Goal: Task Accomplishment & Management: Understand process/instructions

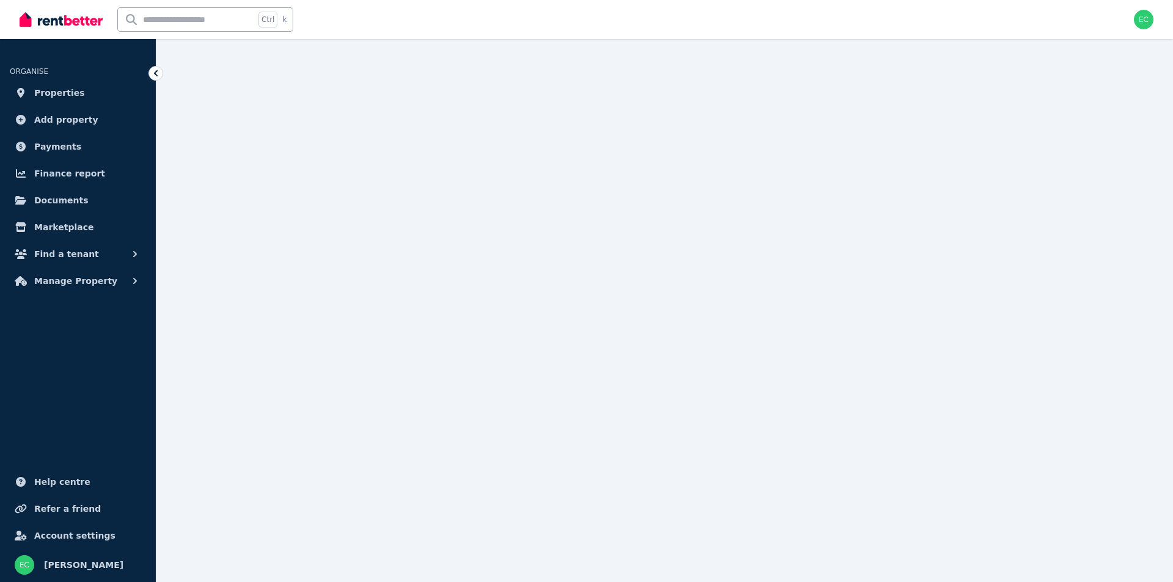
click at [1141, 23] on img "button" at bounding box center [1144, 20] width 20 height 20
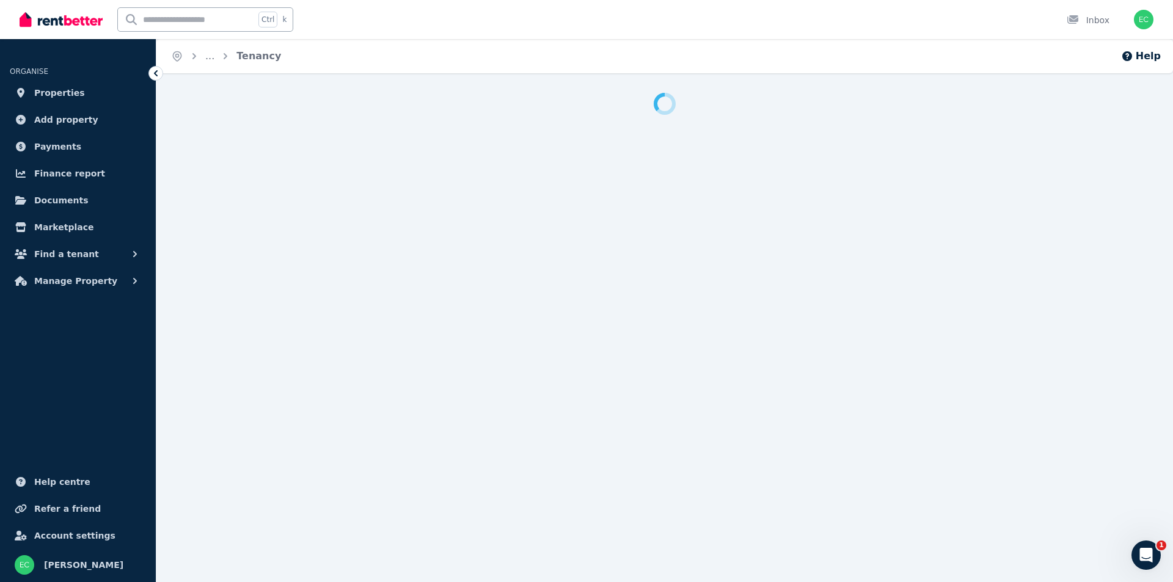
click at [415, 26] on div "Ctrl k Inbox" at bounding box center [566, 19] width 1092 height 39
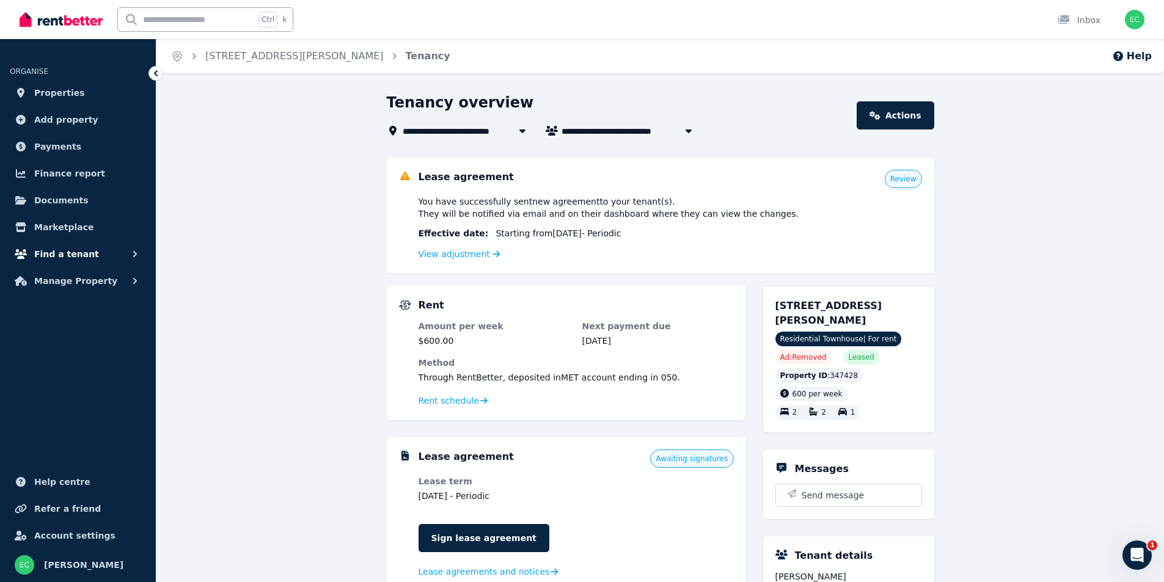
click at [65, 257] on span "Find a tenant" at bounding box center [66, 254] width 65 height 15
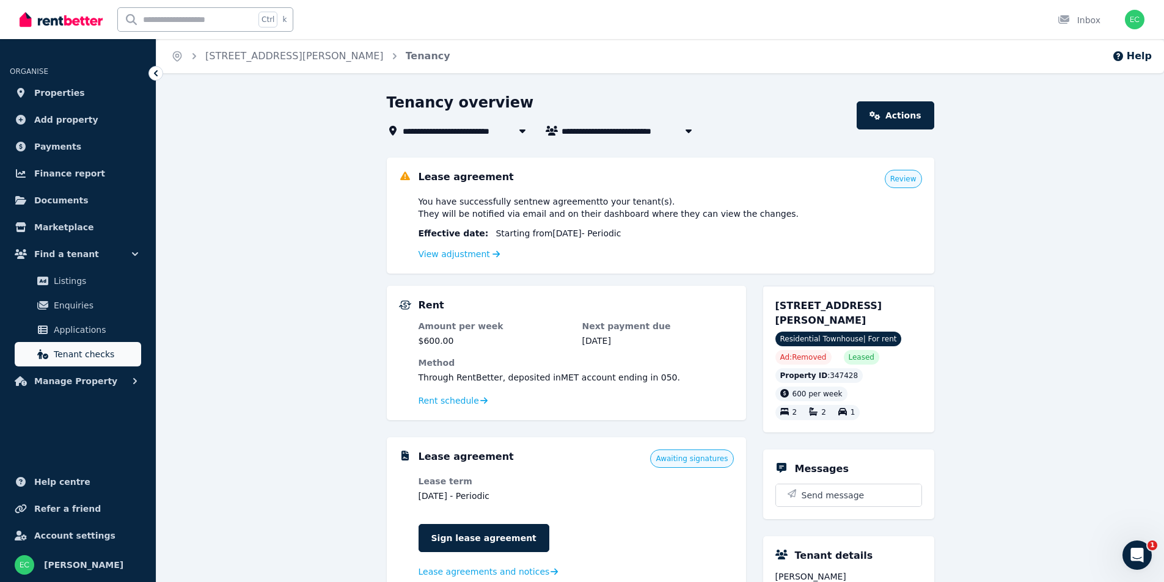
click at [98, 357] on span "Tenant checks" at bounding box center [95, 354] width 82 height 15
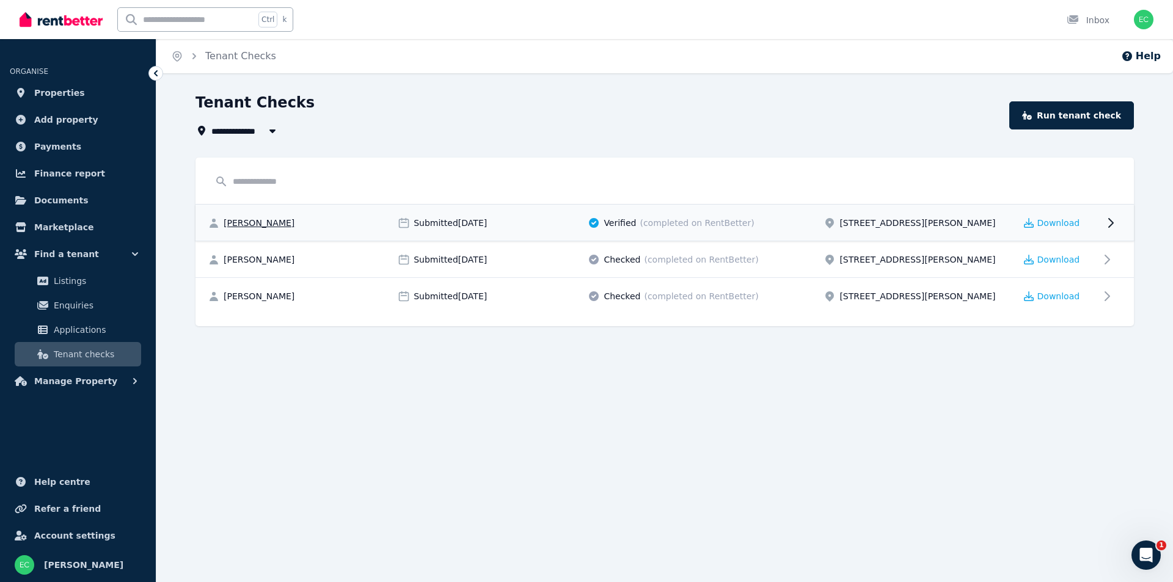
click at [629, 222] on span "Verified" at bounding box center [620, 223] width 32 height 12
click at [86, 92] on link "Properties" at bounding box center [78, 93] width 136 height 24
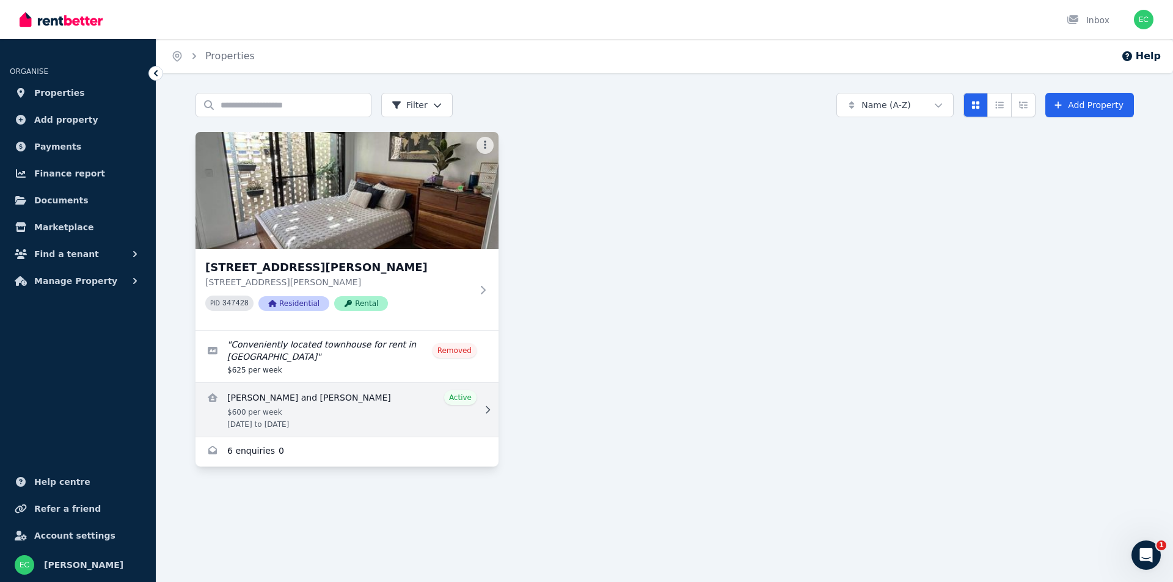
click at [333, 406] on link "View details for Jaide Godson and Taylor Usher" at bounding box center [346, 410] width 303 height 54
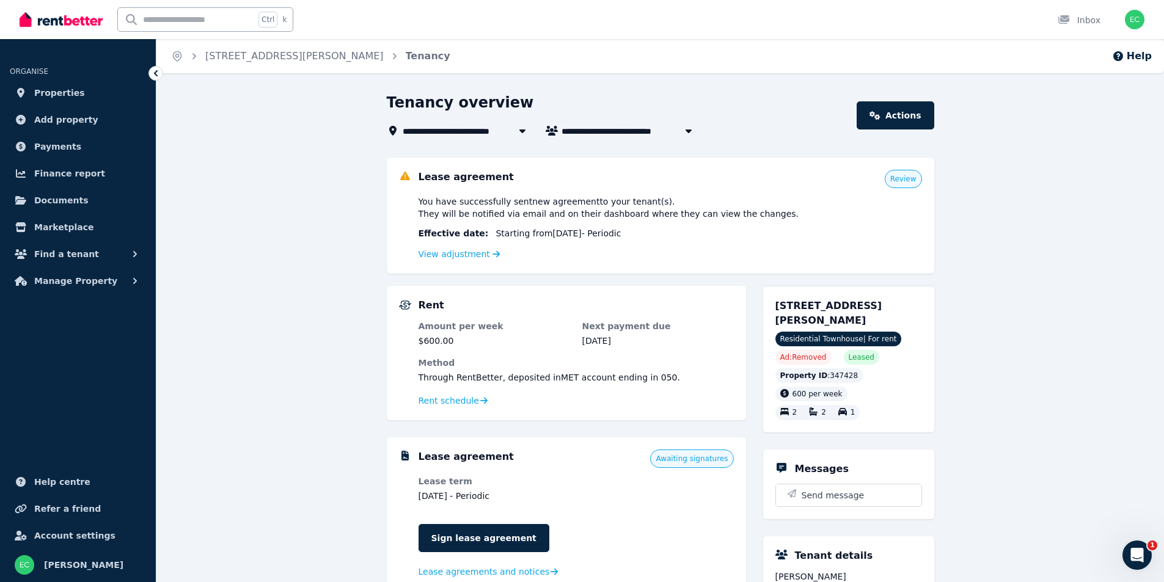
scroll to position [61, 0]
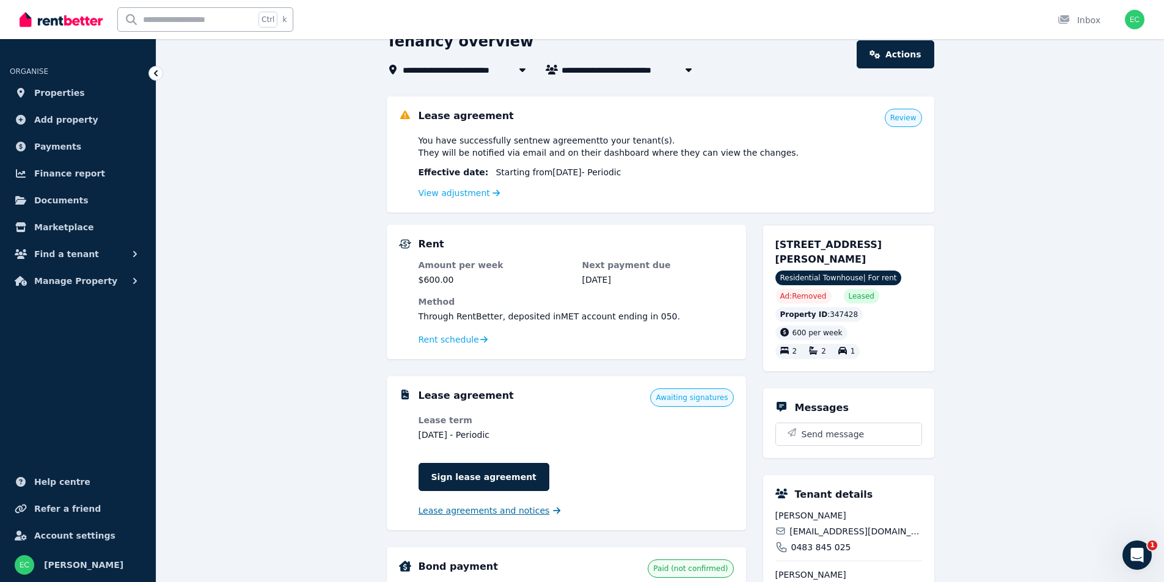
click at [483, 511] on span "Lease agreements and notices" at bounding box center [483, 511] width 131 height 12
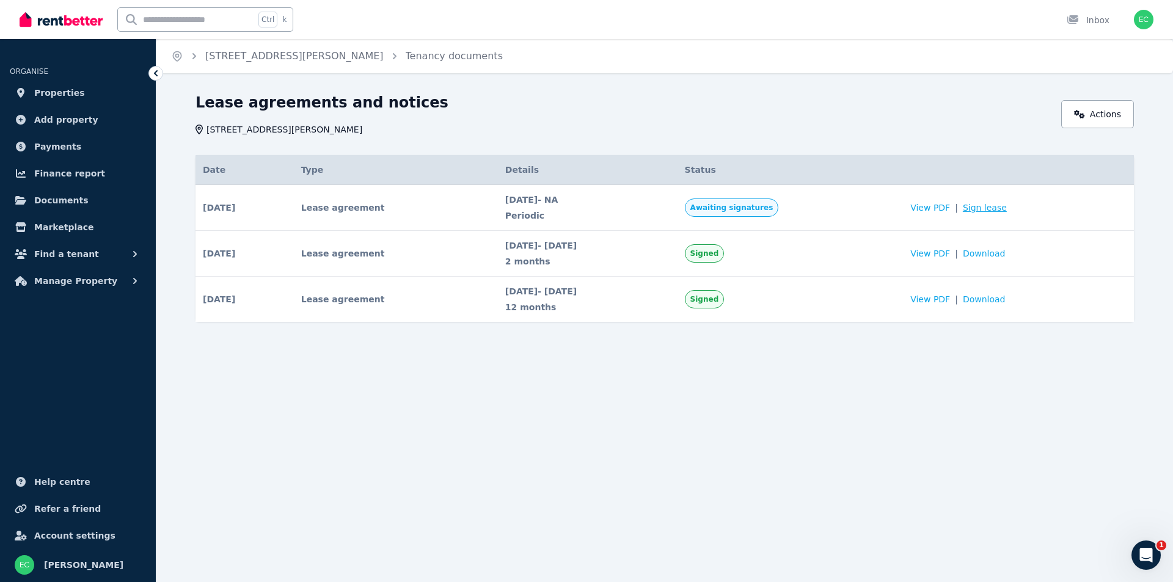
click at [1004, 208] on link "Sign lease" at bounding box center [985, 208] width 44 height 12
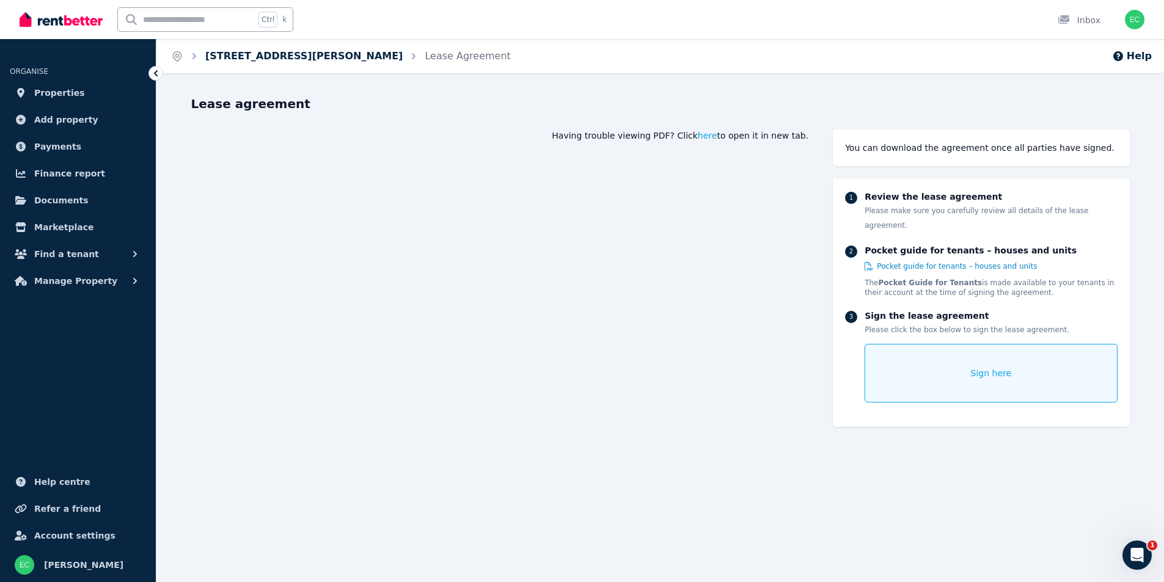
click at [291, 58] on link "[STREET_ADDRESS][PERSON_NAME]" at bounding box center [303, 56] width 197 height 12
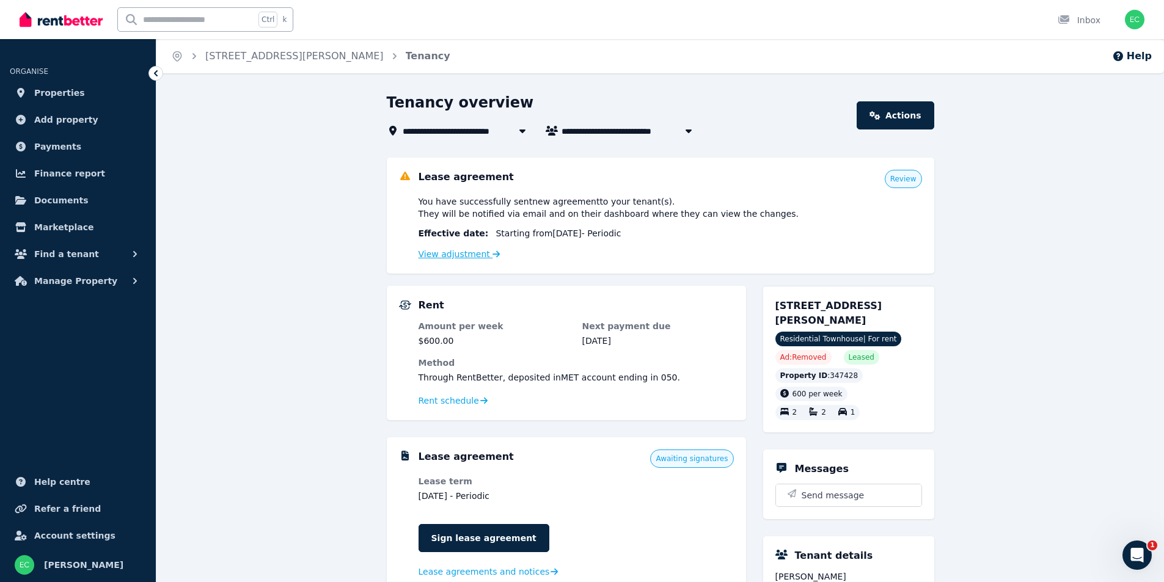
click at [471, 259] on link "View adjustment" at bounding box center [459, 254] width 82 height 10
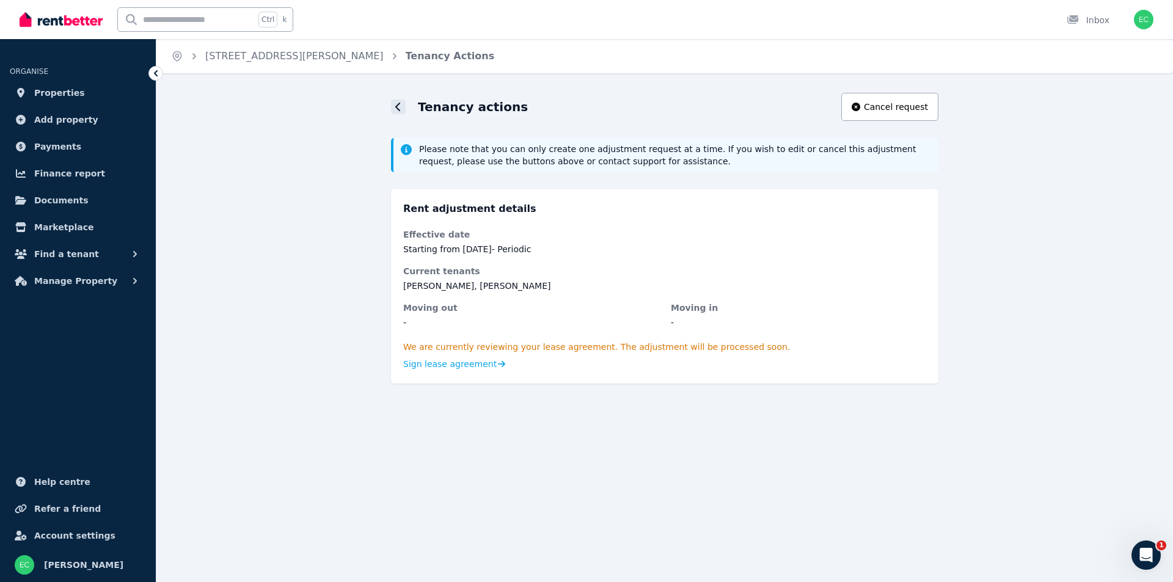
click at [400, 107] on icon at bounding box center [398, 107] width 6 height 10
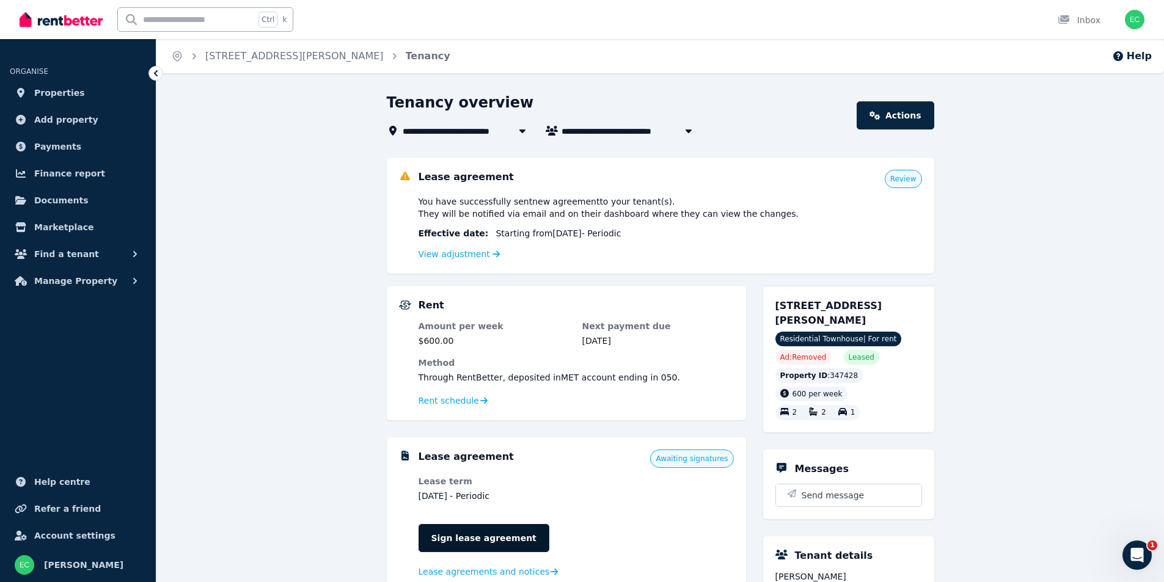
click at [457, 543] on link "Sign lease agreement" at bounding box center [483, 538] width 131 height 28
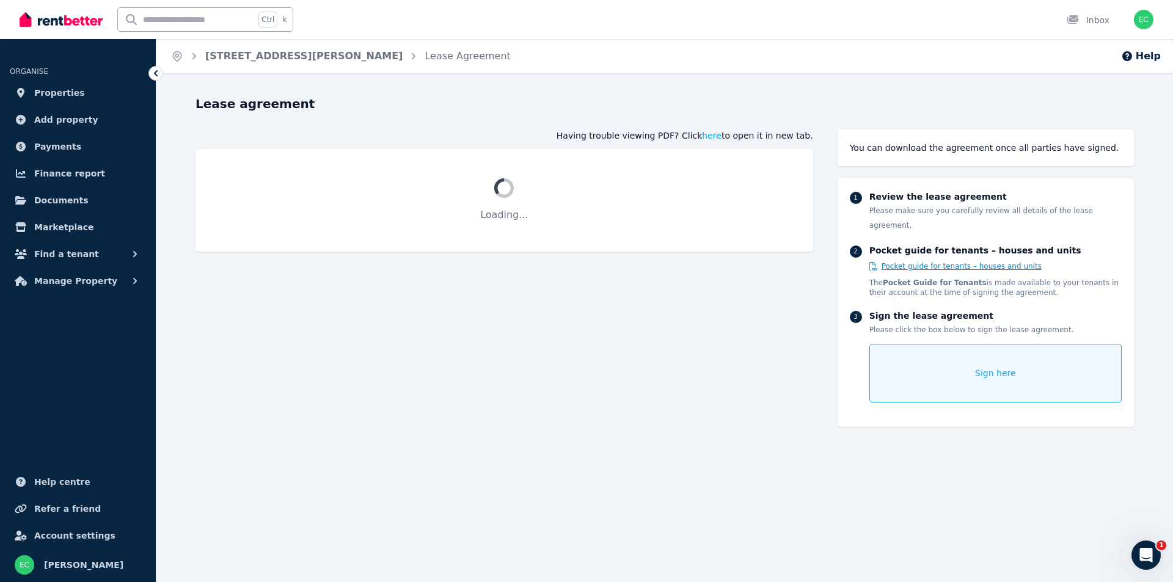
click at [928, 261] on span "Pocket guide for tenants – houses and units" at bounding box center [962, 266] width 160 height 10
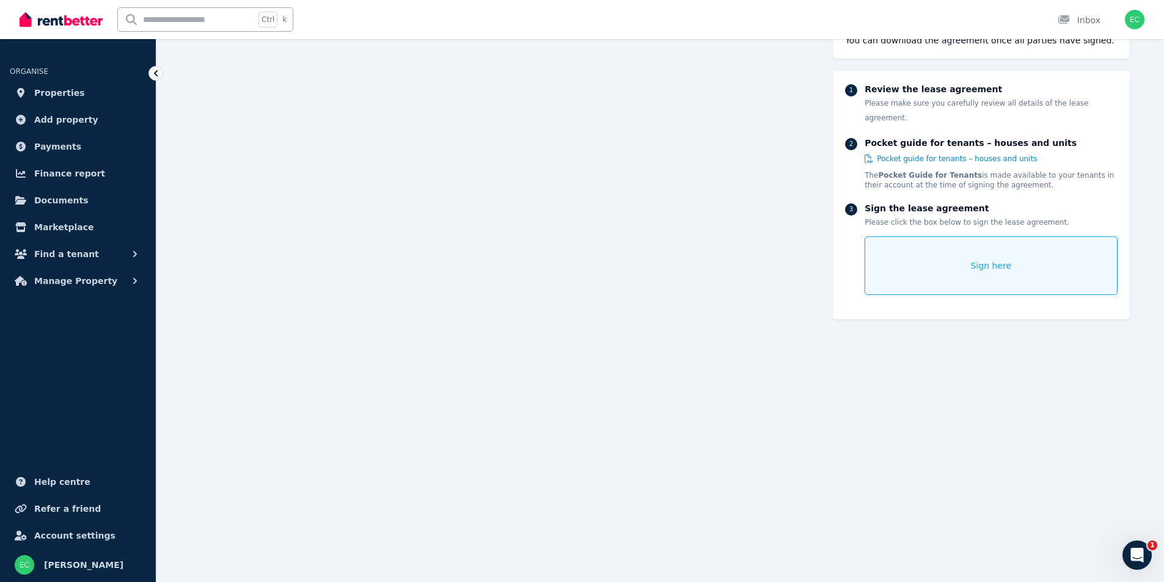
scroll to position [3998, 0]
